Goal: Transaction & Acquisition: Subscribe to service/newsletter

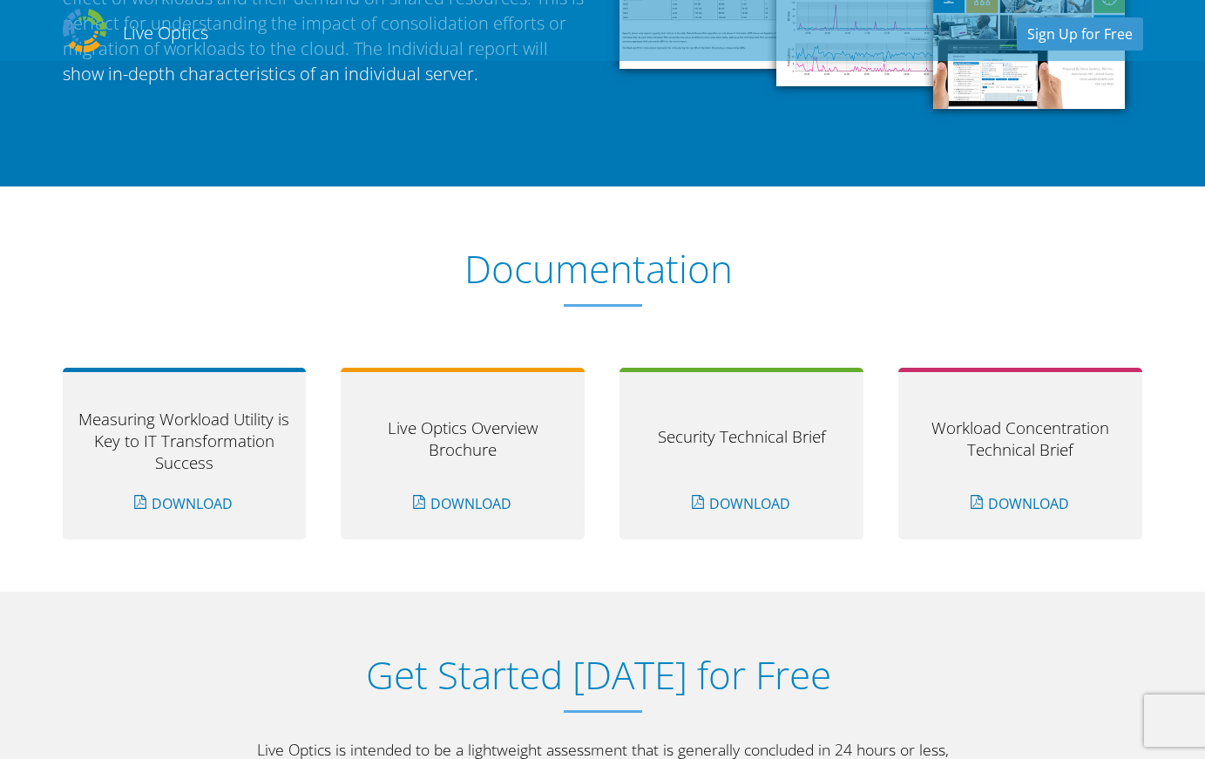
scroll to position [1816, 0]
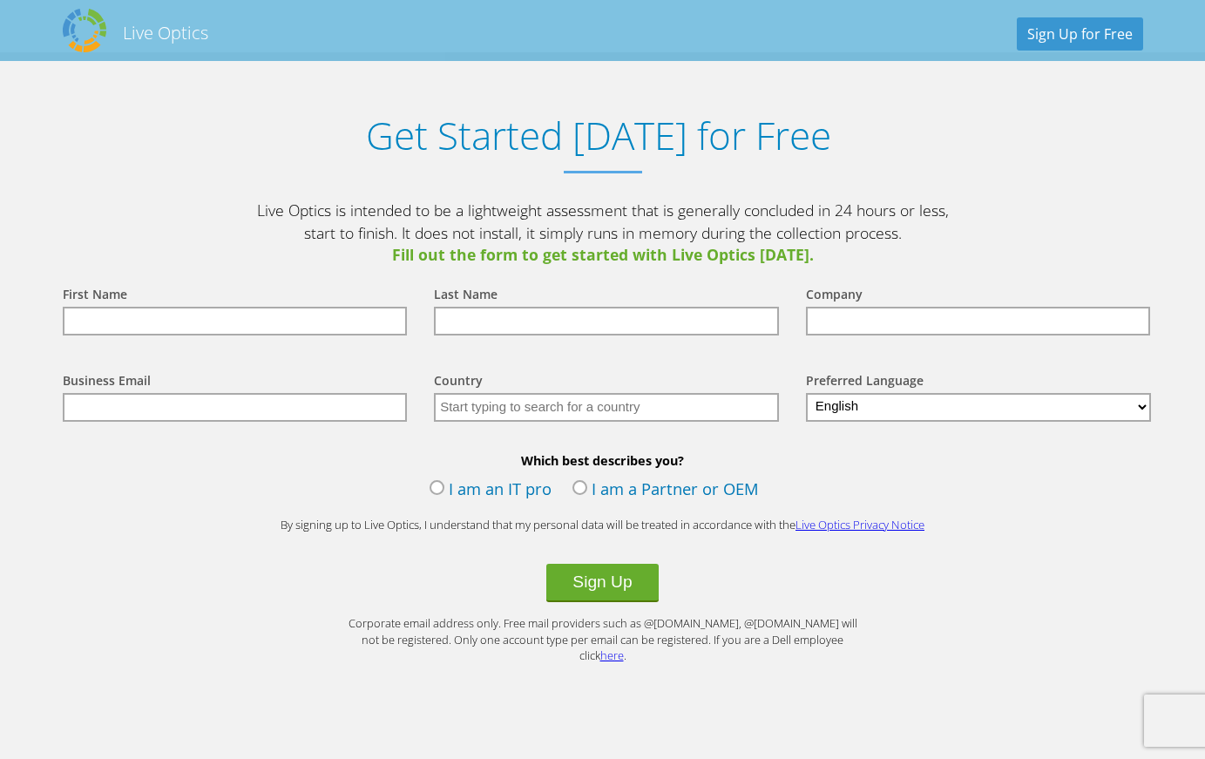
click at [237, 332] on input "text" at bounding box center [235, 321] width 345 height 29
type input "[PERSON_NAME]"
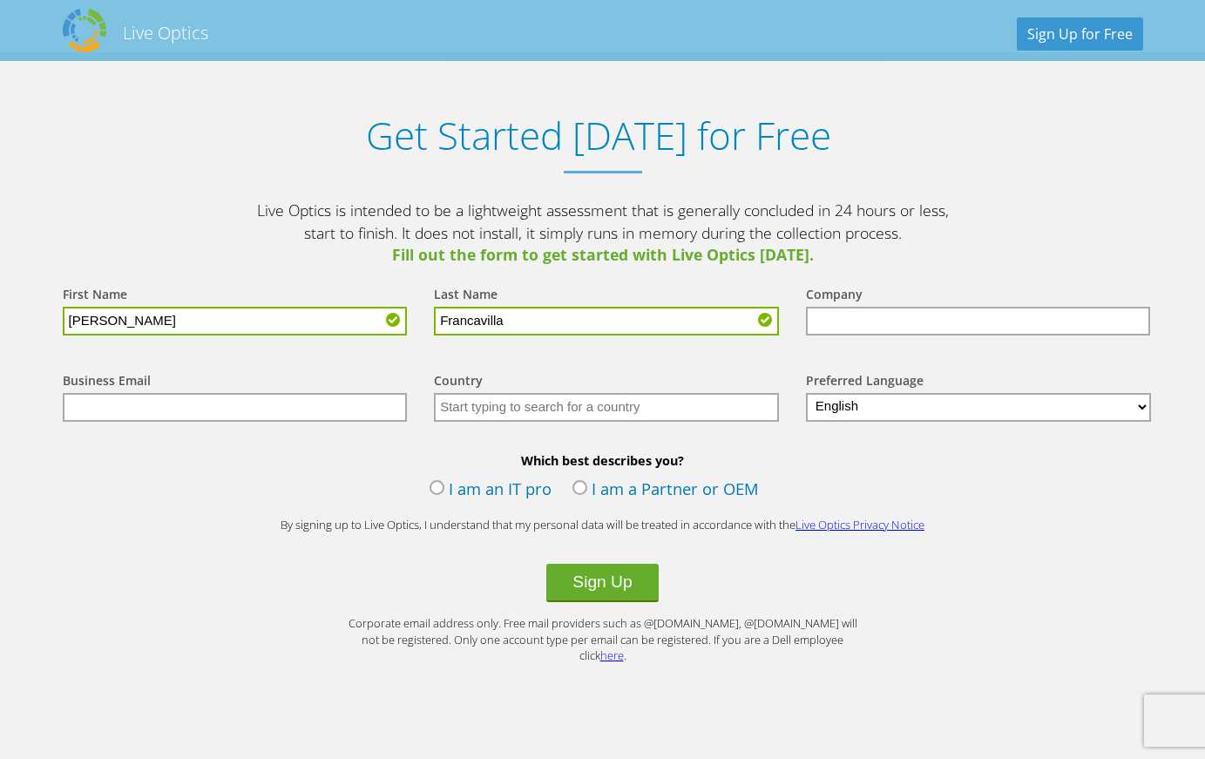
type input "Francavilla"
type input "Frontier Science"
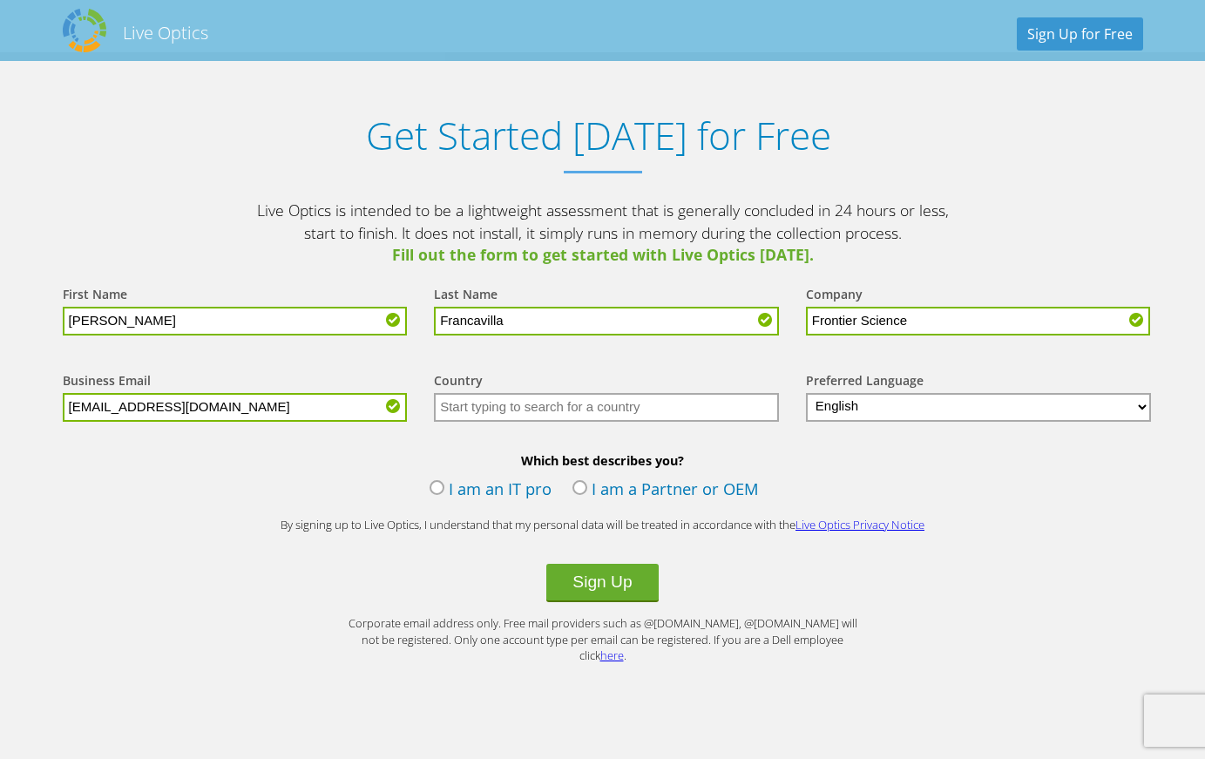
type input "[EMAIL_ADDRESS][DOMAIN_NAME]"
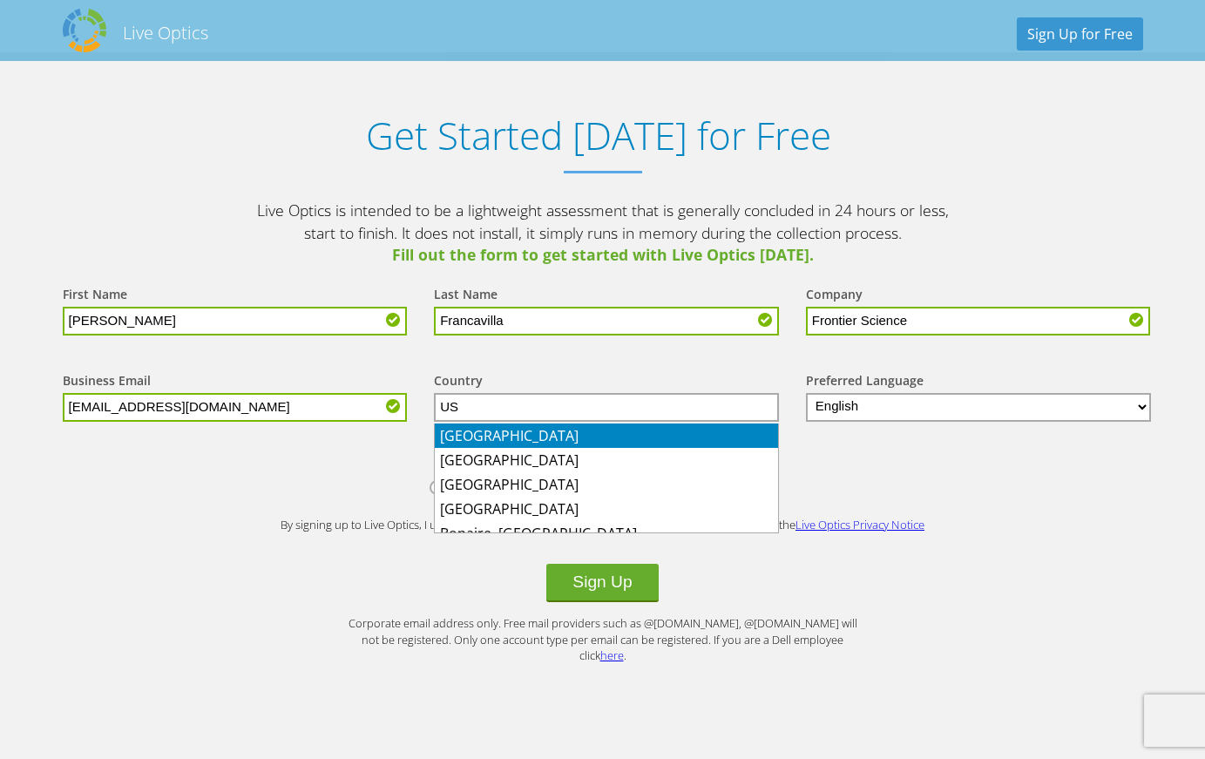
click at [498, 427] on li "[GEOGRAPHIC_DATA]" at bounding box center [606, 435] width 343 height 24
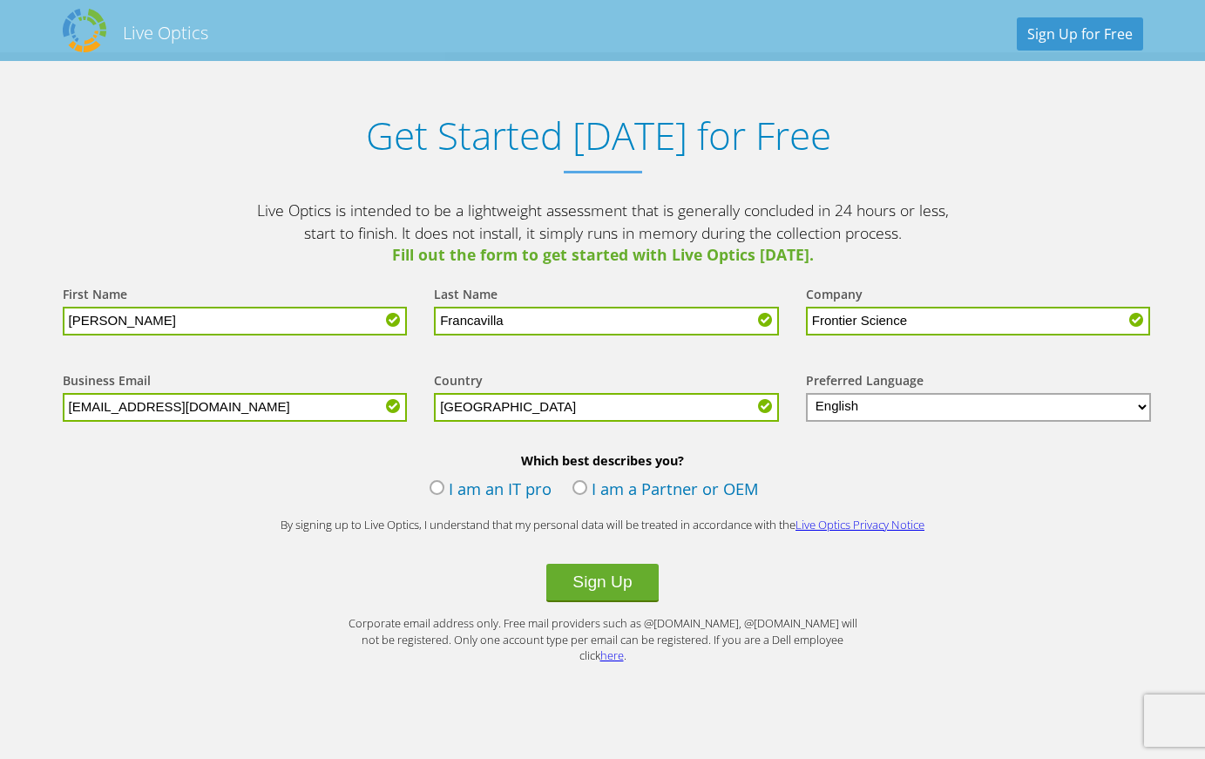
type input "[GEOGRAPHIC_DATA]"
click at [502, 487] on label "I am an IT pro" at bounding box center [490, 490] width 122 height 26
click at [0, 0] on input "I am an IT pro" at bounding box center [0, 0] width 0 height 0
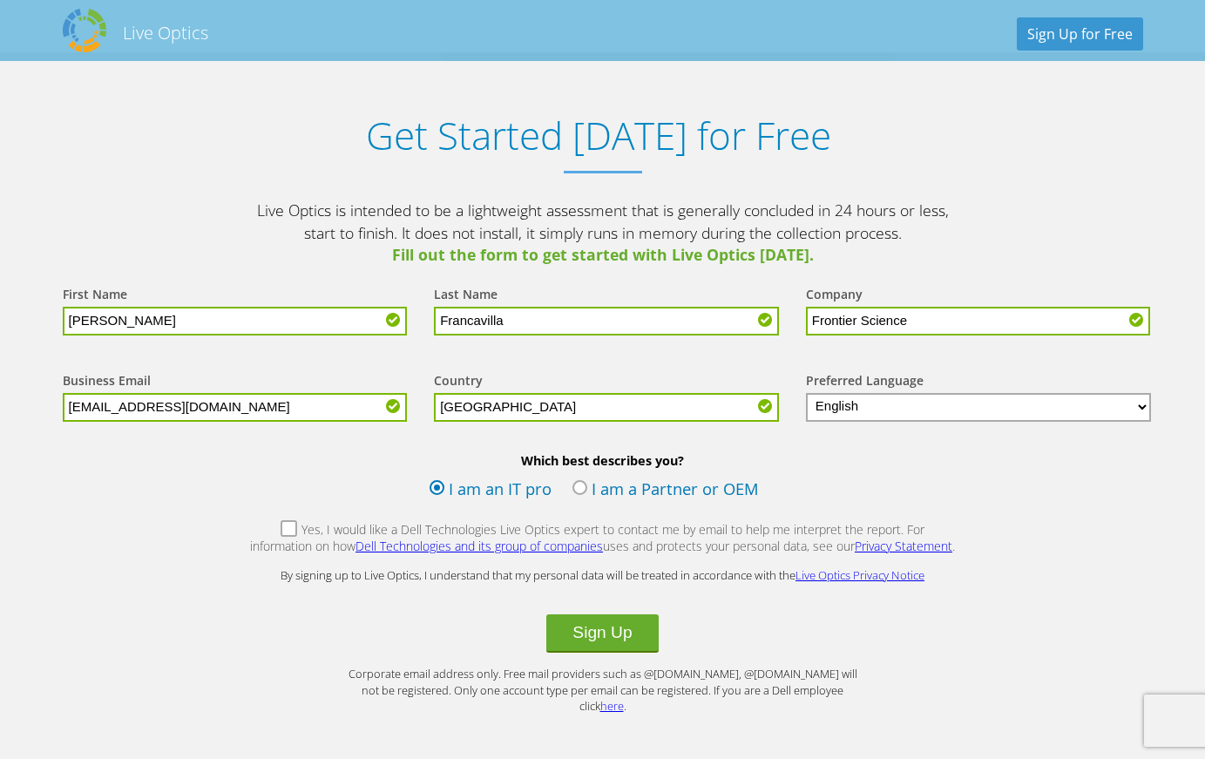
click at [253, 528] on label "Yes, I would like a Dell Technologies Live Optics expert to contact me by email…" at bounding box center [602, 539] width 707 height 37
click at [0, 0] on input "Yes, I would like a Dell Technologies Live Optics expert to contact me by email…" at bounding box center [0, 0] width 0 height 0
click at [254, 536] on label "Yes, I would like a Dell Technologies Live Optics expert to contact me by email…" at bounding box center [602, 539] width 707 height 37
click at [0, 0] on input "Yes, I would like a Dell Technologies Live Optics expert to contact me by email…" at bounding box center [0, 0] width 0 height 0
click at [635, 638] on button "Sign Up" at bounding box center [601, 633] width 111 height 38
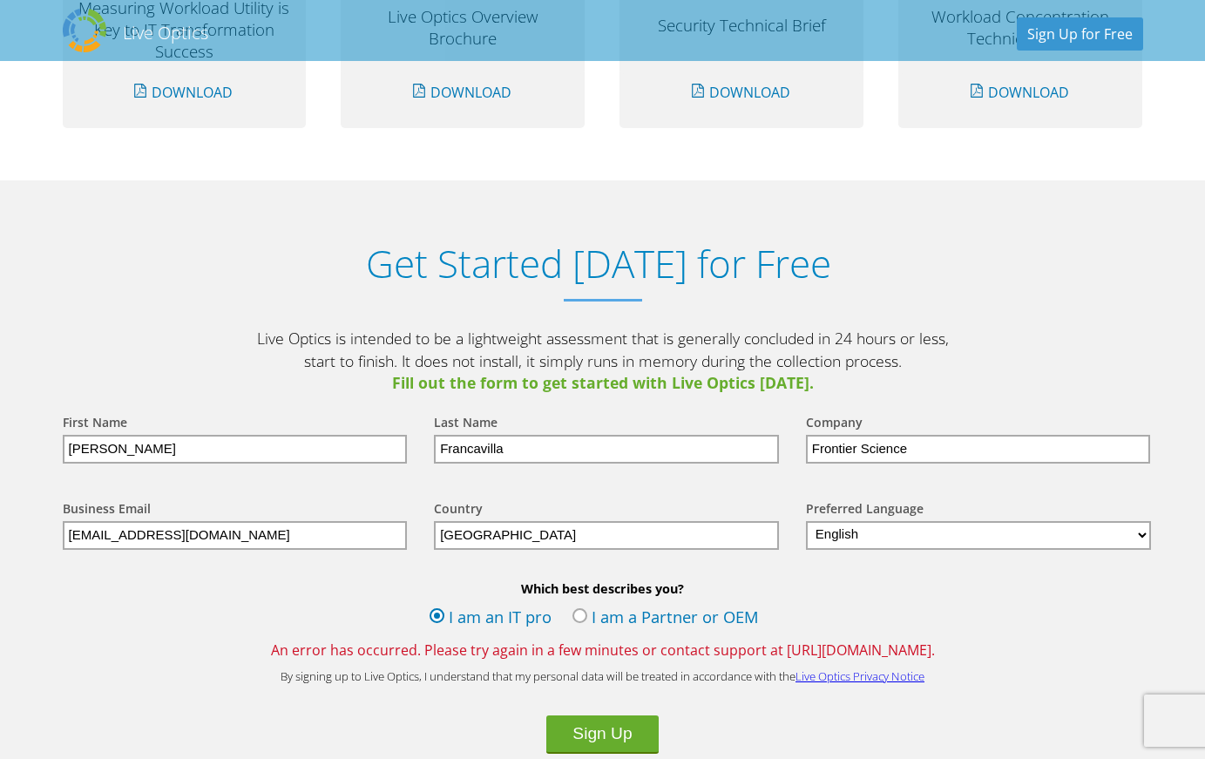
scroll to position [1777, 0]
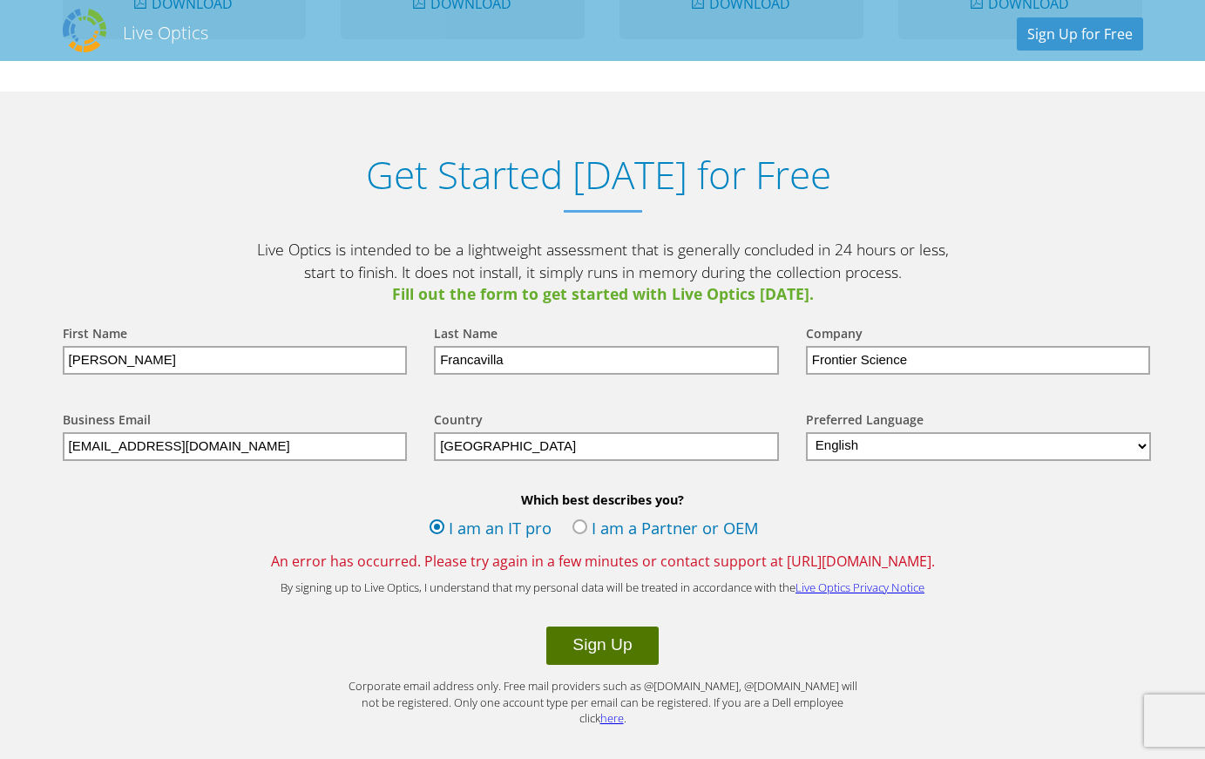
click at [631, 658] on button "Sign Up" at bounding box center [601, 645] width 111 height 38
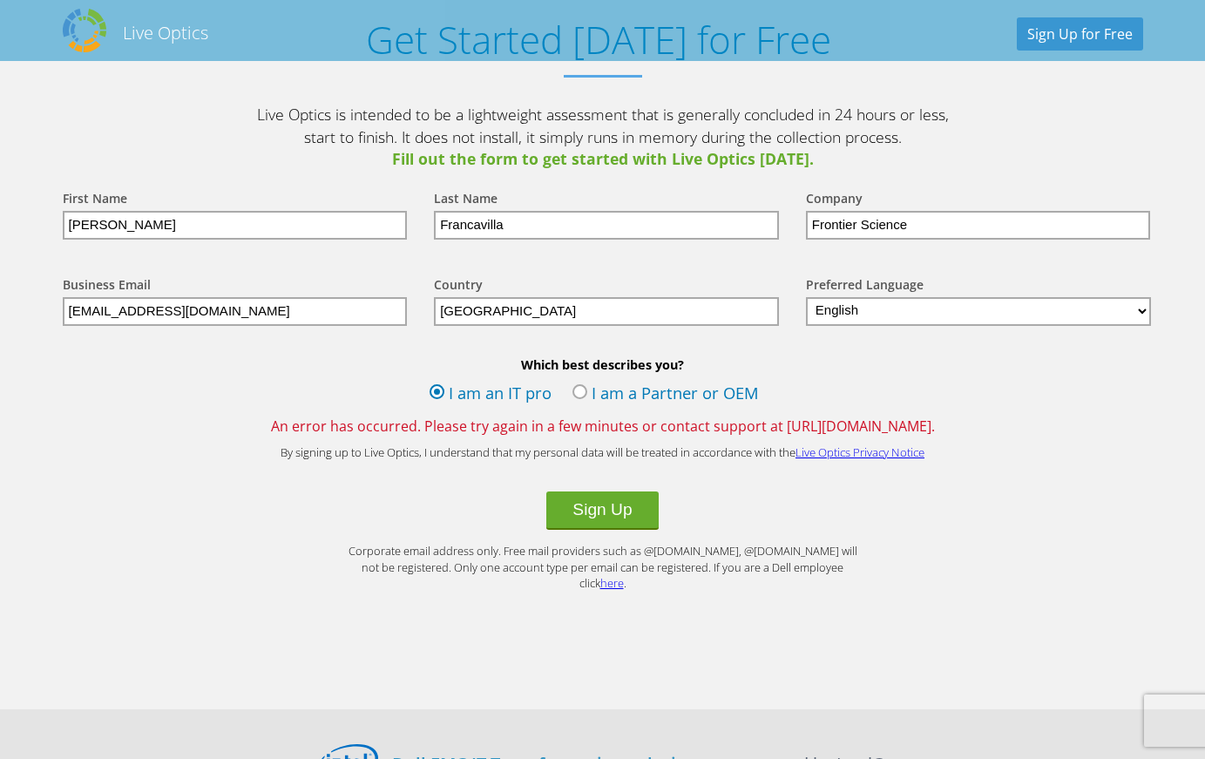
scroll to position [1823, 0]
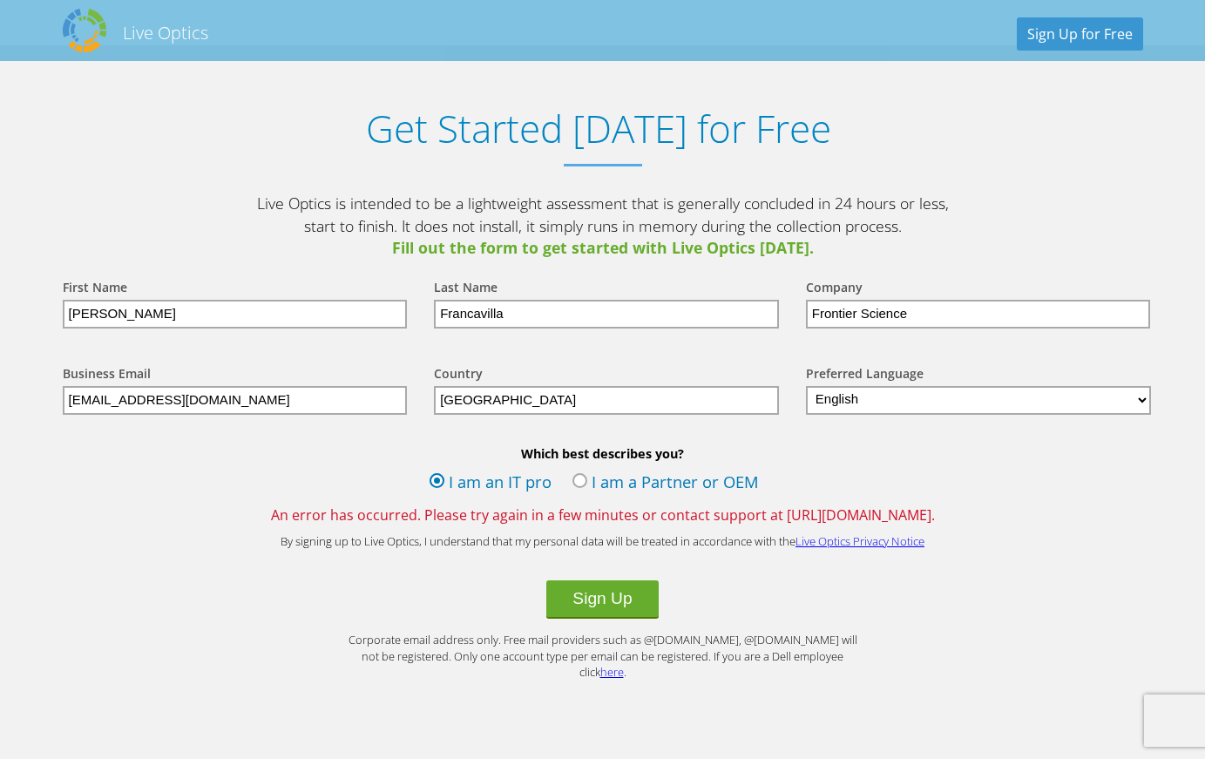
click at [578, 483] on label "I am a Partner or OEM" at bounding box center [665, 483] width 186 height 26
click at [0, 0] on input "I am a Partner or OEM" at bounding box center [0, 0] width 0 height 0
drag, startPoint x: 439, startPoint y: 482, endPoint x: 453, endPoint y: 505, distance: 27.3
click at [438, 482] on label "I am an IT pro" at bounding box center [490, 483] width 122 height 26
click at [0, 0] on input "I am an IT pro" at bounding box center [0, 0] width 0 height 0
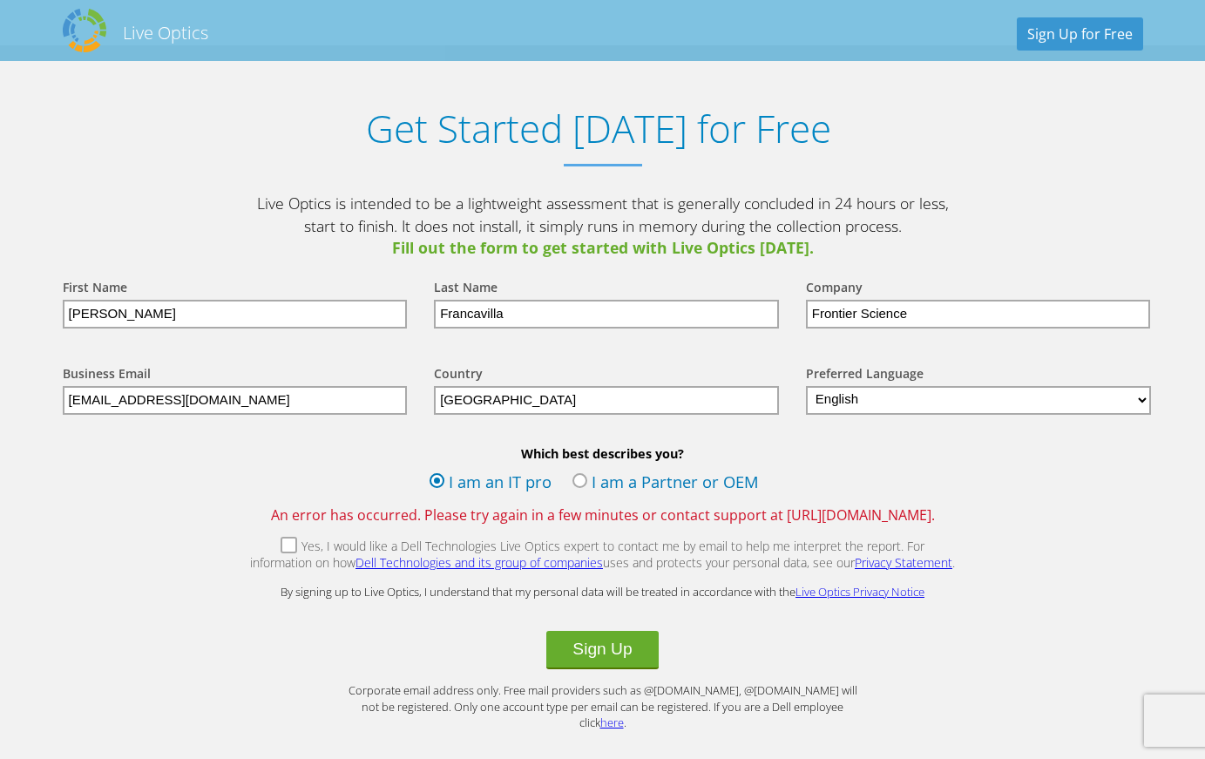
click at [254, 544] on label "Yes, I would like a Dell Technologies Live Optics expert to contact me by email…" at bounding box center [602, 555] width 707 height 37
click at [0, 0] on input "Yes, I would like a Dell Technologies Live Optics expert to contact me by email…" at bounding box center [0, 0] width 0 height 0
click at [578, 658] on button "Sign Up" at bounding box center [601, 650] width 111 height 38
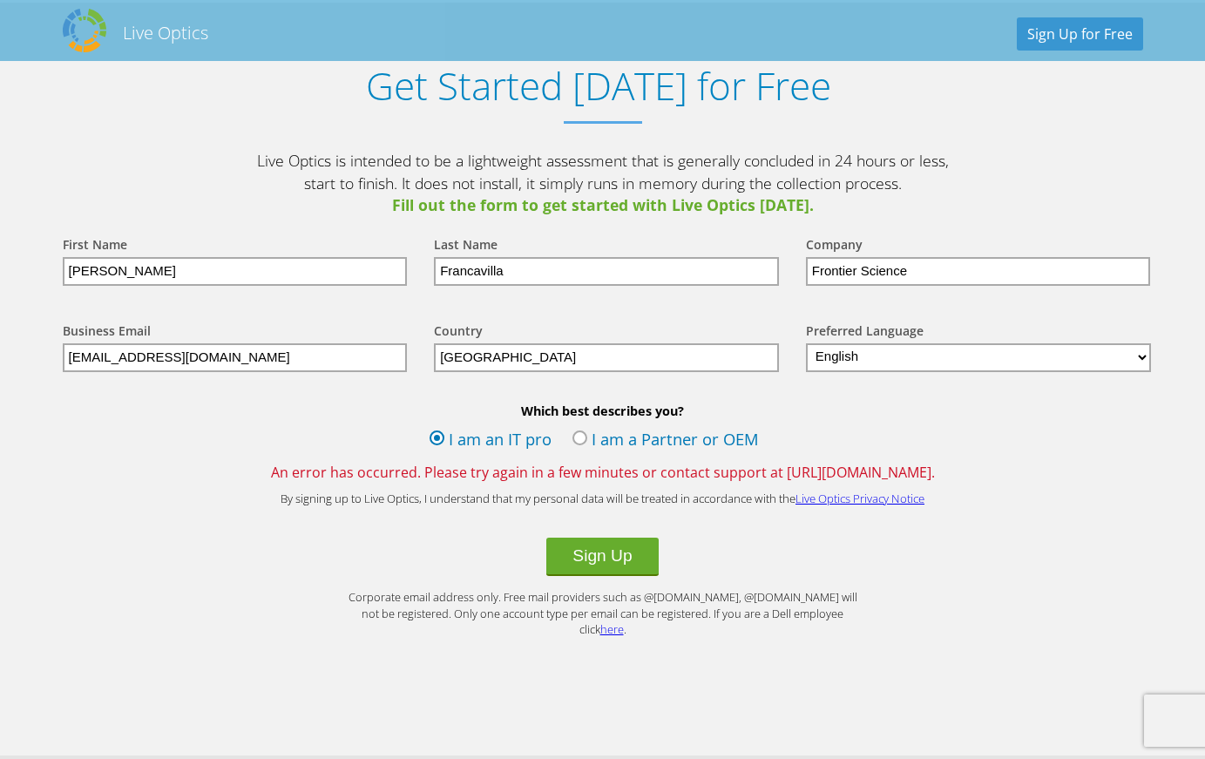
scroll to position [1866, 0]
